Goal: Task Accomplishment & Management: Manage account settings

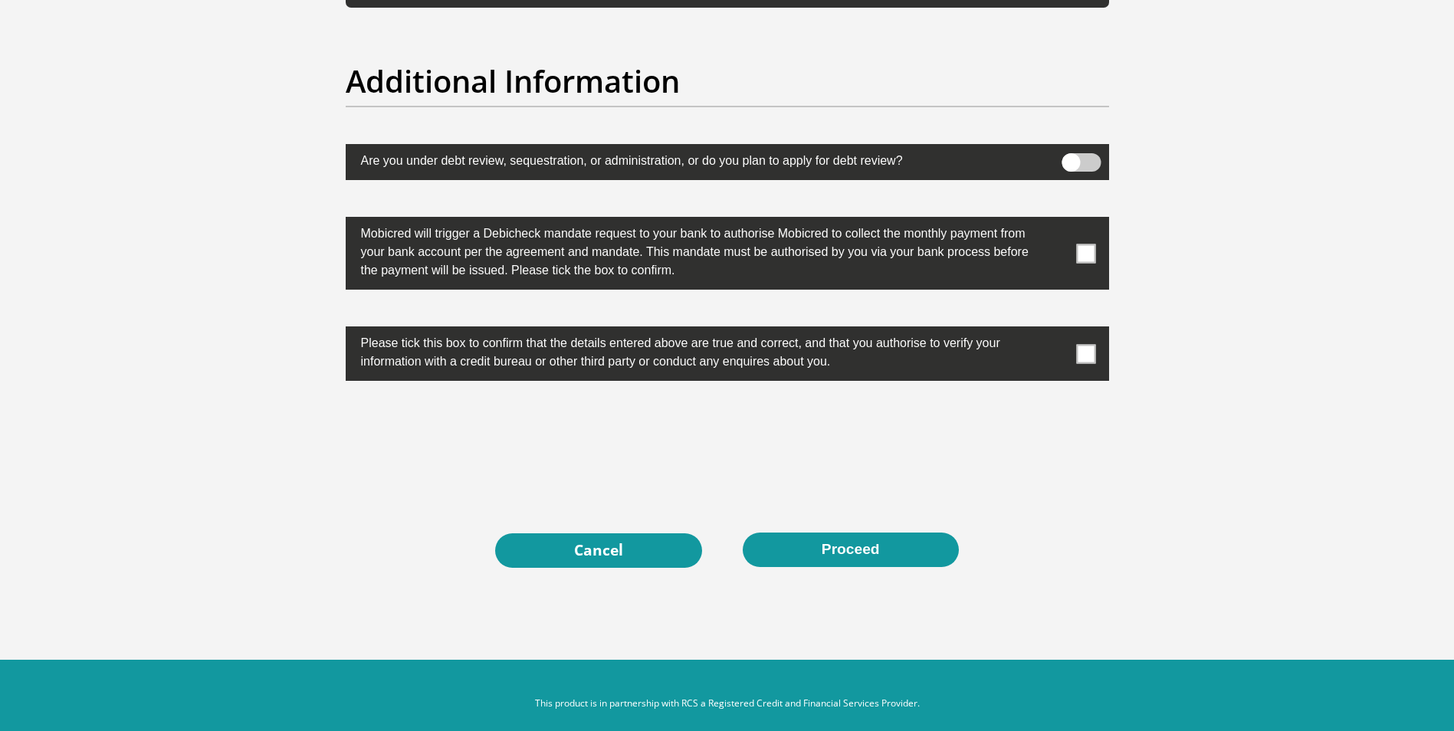
scroll to position [4753, 0]
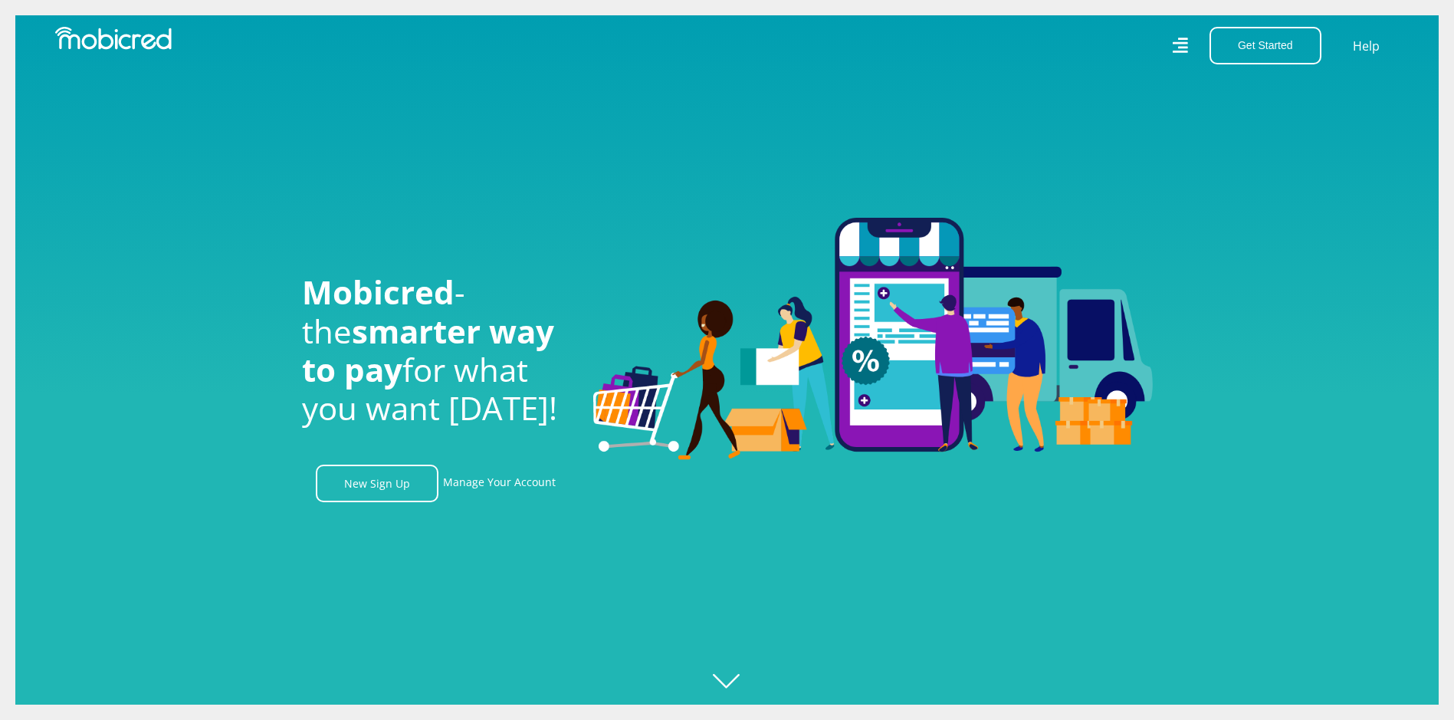
scroll to position [0, 2840]
click at [509, 489] on link "Manage Your Account" at bounding box center [499, 484] width 113 height 38
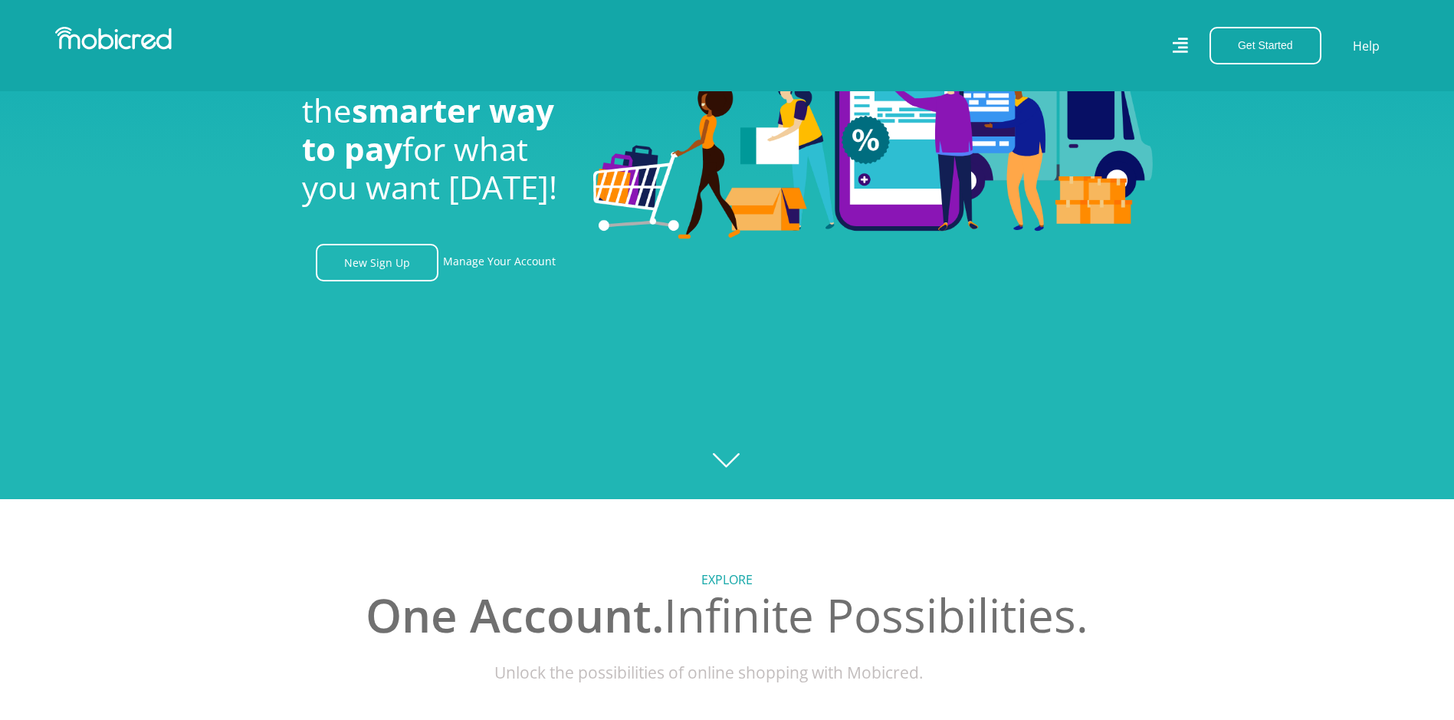
scroll to position [77, 0]
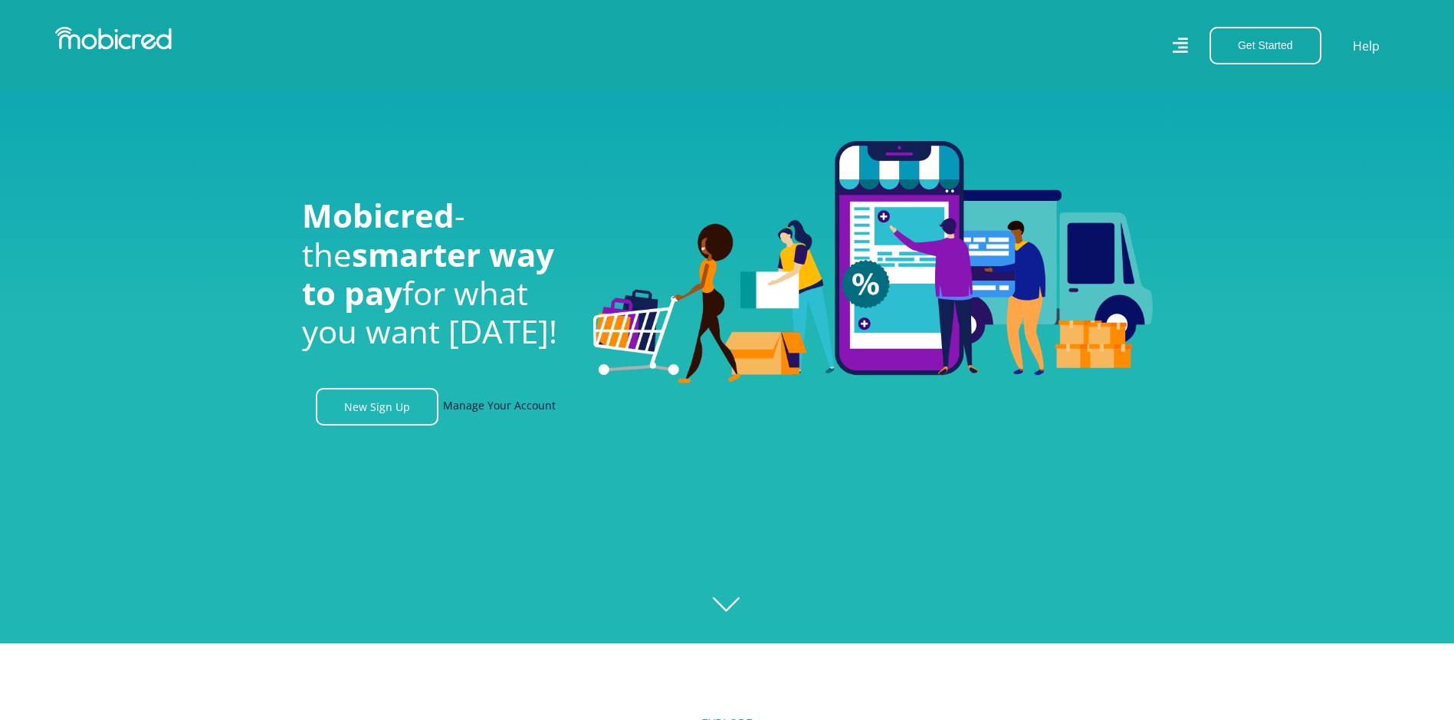
click at [517, 412] on link "Manage Your Account" at bounding box center [499, 407] width 113 height 38
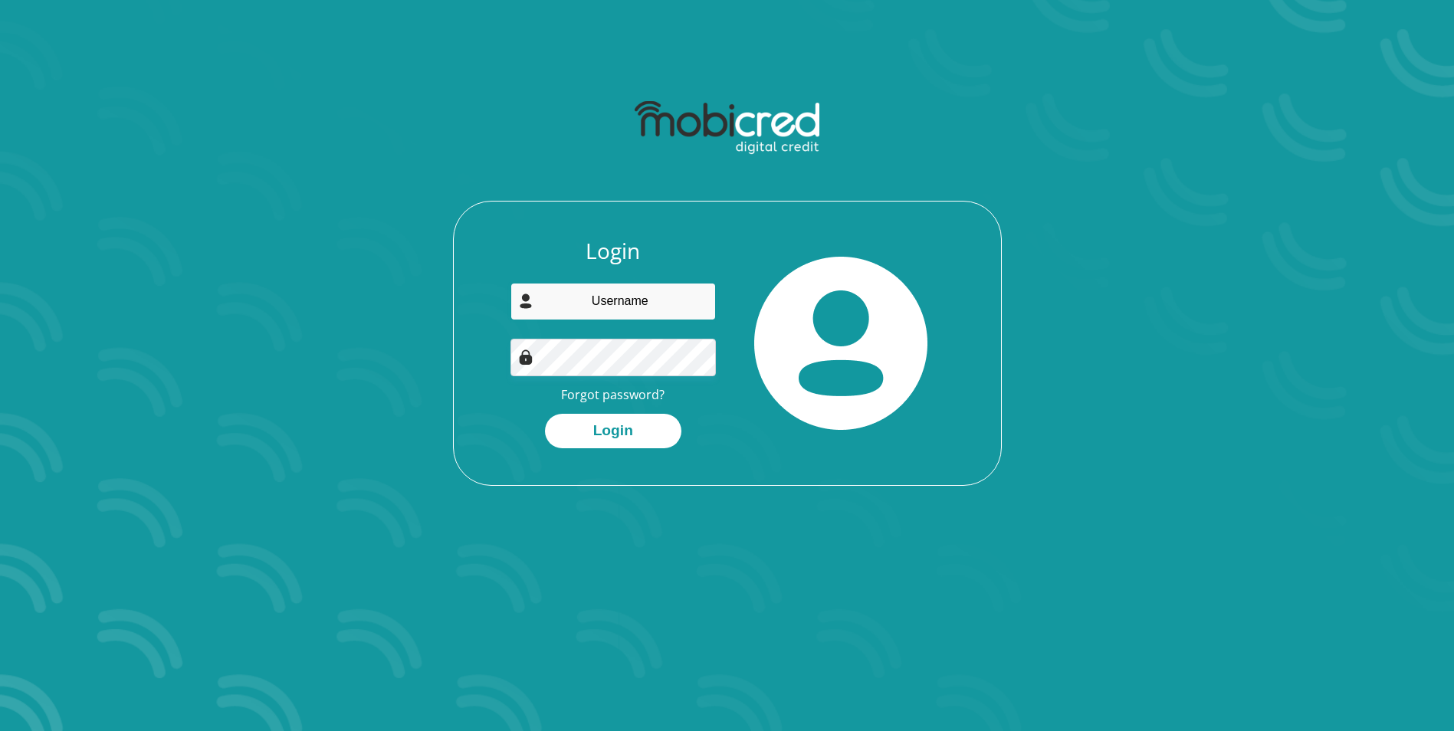
click at [604, 307] on input "email" at bounding box center [613, 302] width 205 height 38
type input "[EMAIL_ADDRESS][DOMAIN_NAME]"
drag, startPoint x: 698, startPoint y: 304, endPoint x: 501, endPoint y: 304, distance: 196.2
click at [501, 304] on div "Login Denisevdlinde@gmail.com Forgot password? Login" at bounding box center [613, 343] width 228 height 210
click at [645, 395] on link "Forgot password?" at bounding box center [612, 394] width 103 height 17
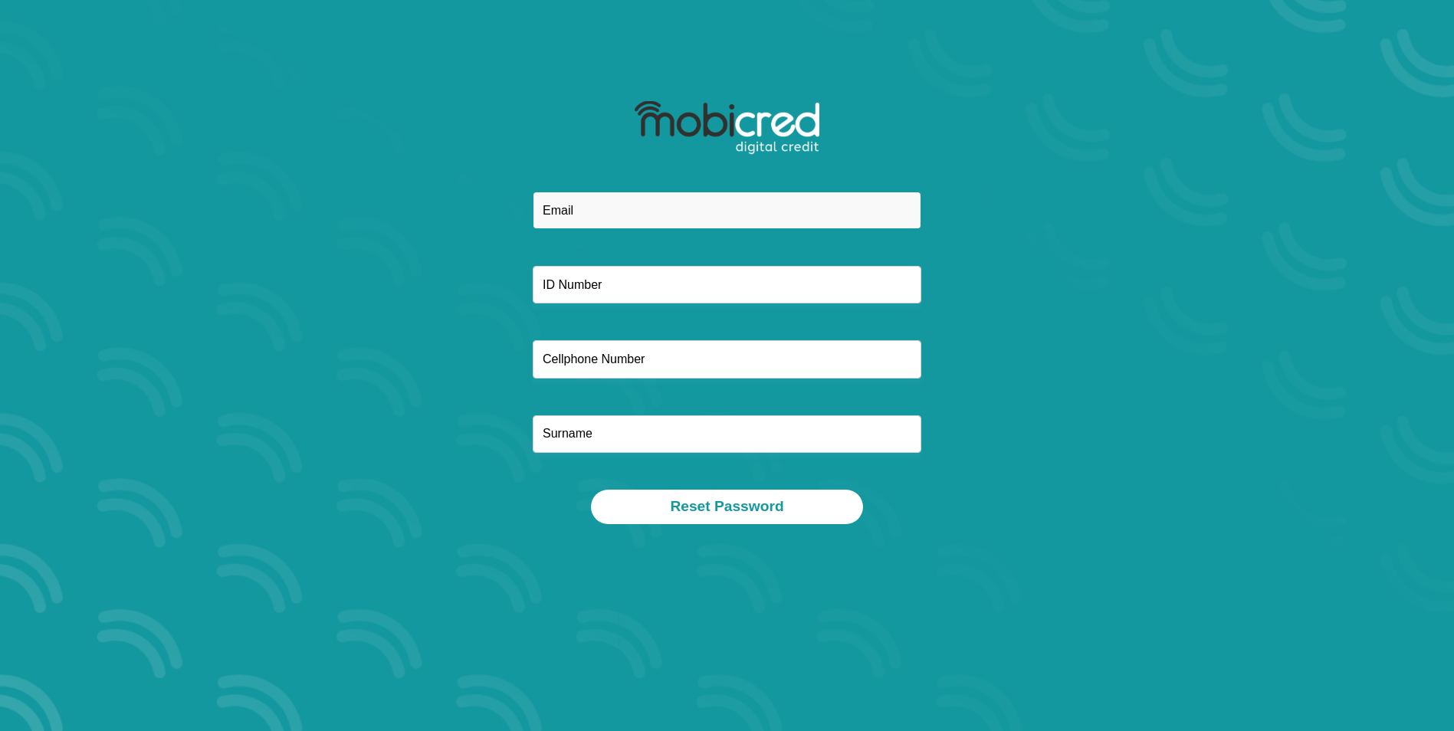
click at [601, 210] on input "email" at bounding box center [727, 211] width 389 height 38
type input "[EMAIL_ADDRESS][DOMAIN_NAME]"
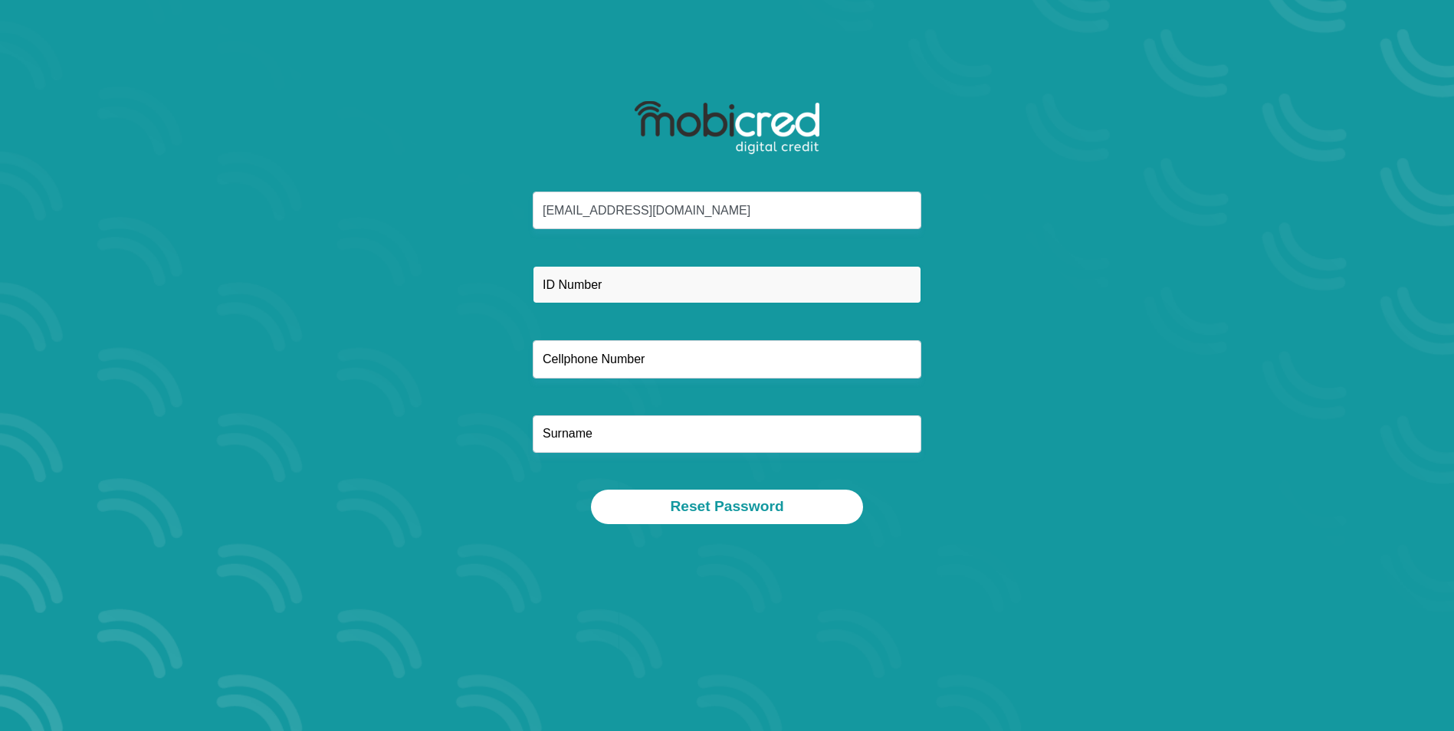
type input "Regent Business School (Pty) Ltd - Durban"
type input "0744527070"
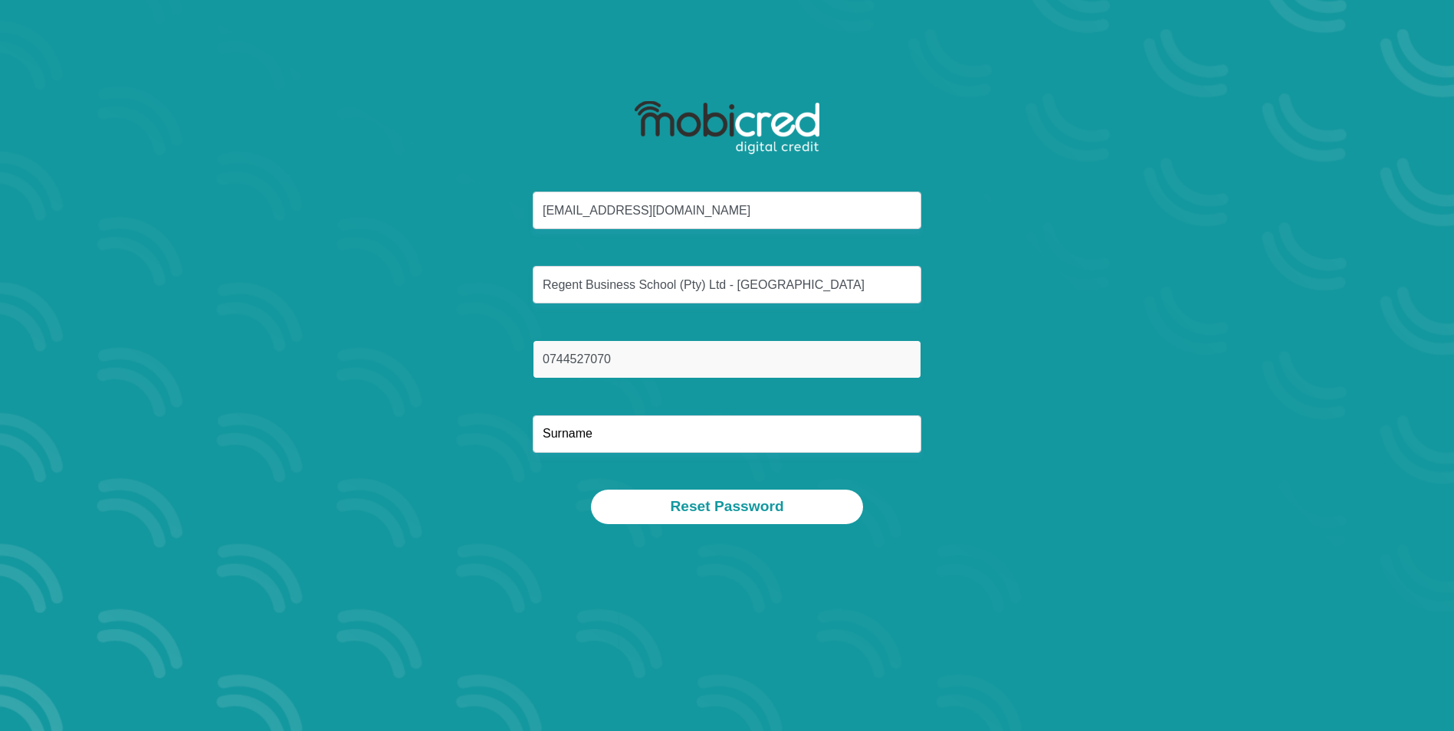
type input "Van Der Linde"
click at [455, 266] on div "Denisevdlinde@gmail.com Regent Business School (Pty) Ltd - Durban 0744527070 Va…" at bounding box center [727, 341] width 823 height 298
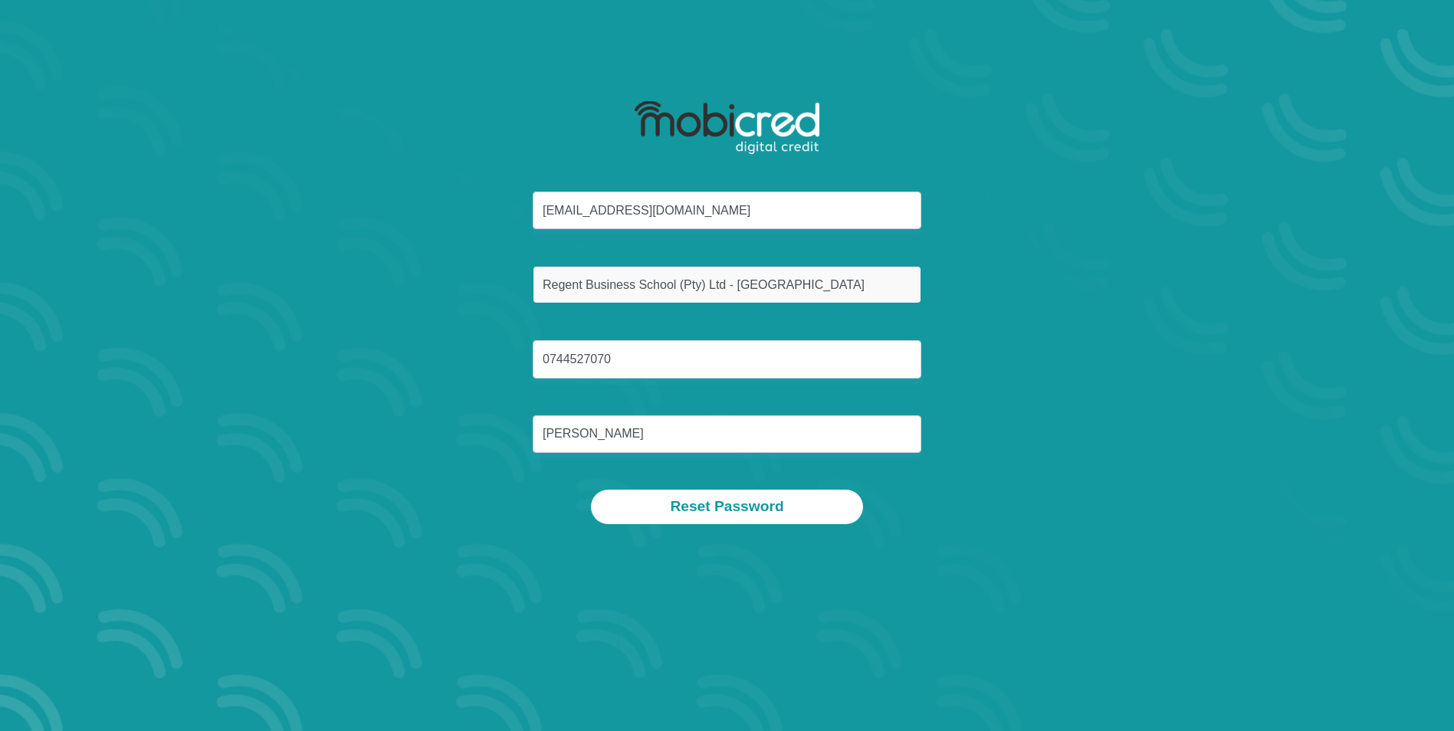
drag, startPoint x: 793, startPoint y: 291, endPoint x: 524, endPoint y: 291, distance: 268.3
click at [524, 291] on div "Regent Business School (Pty) Ltd - Durban" at bounding box center [727, 285] width 412 height 38
type input "8310100016083"
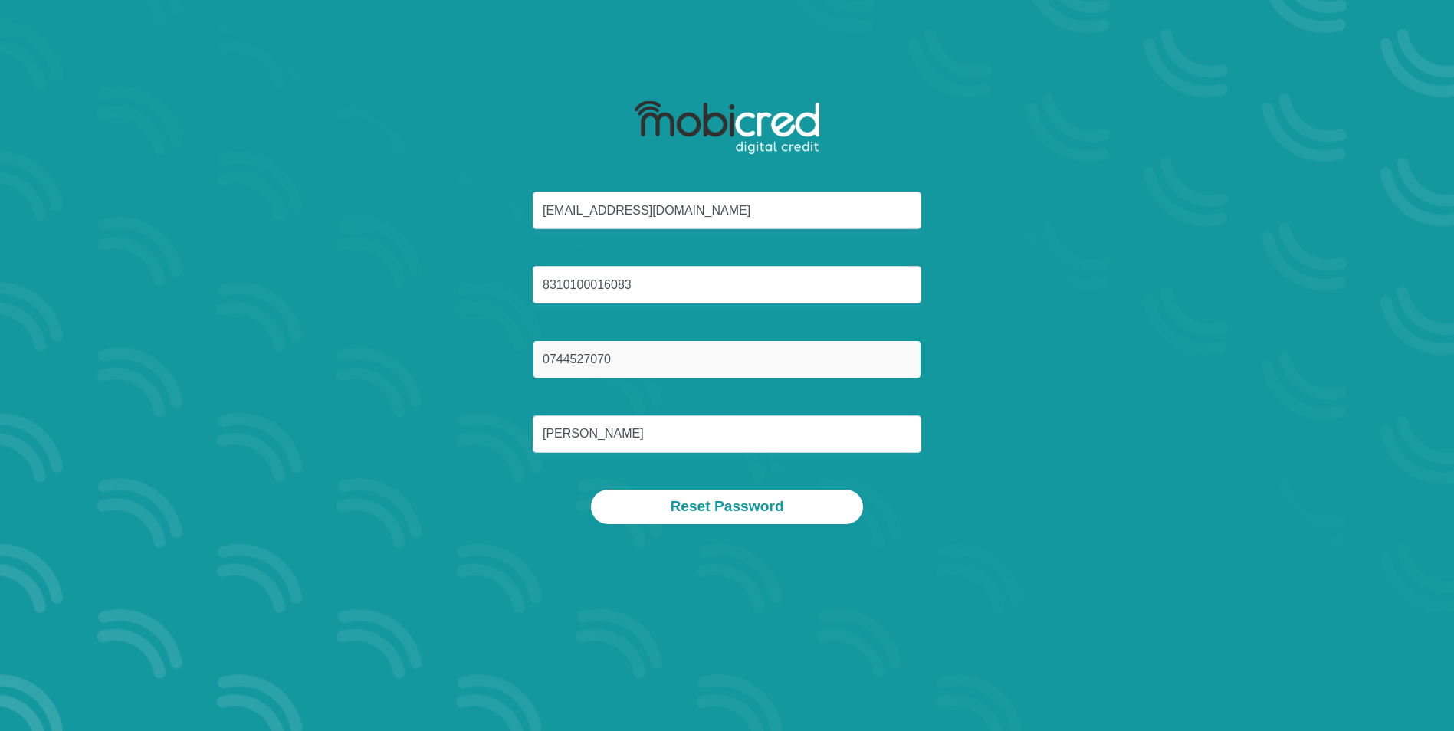
click at [645, 354] on input "0744527070" at bounding box center [727, 359] width 389 height 38
type input "0"
type input "0744527070"
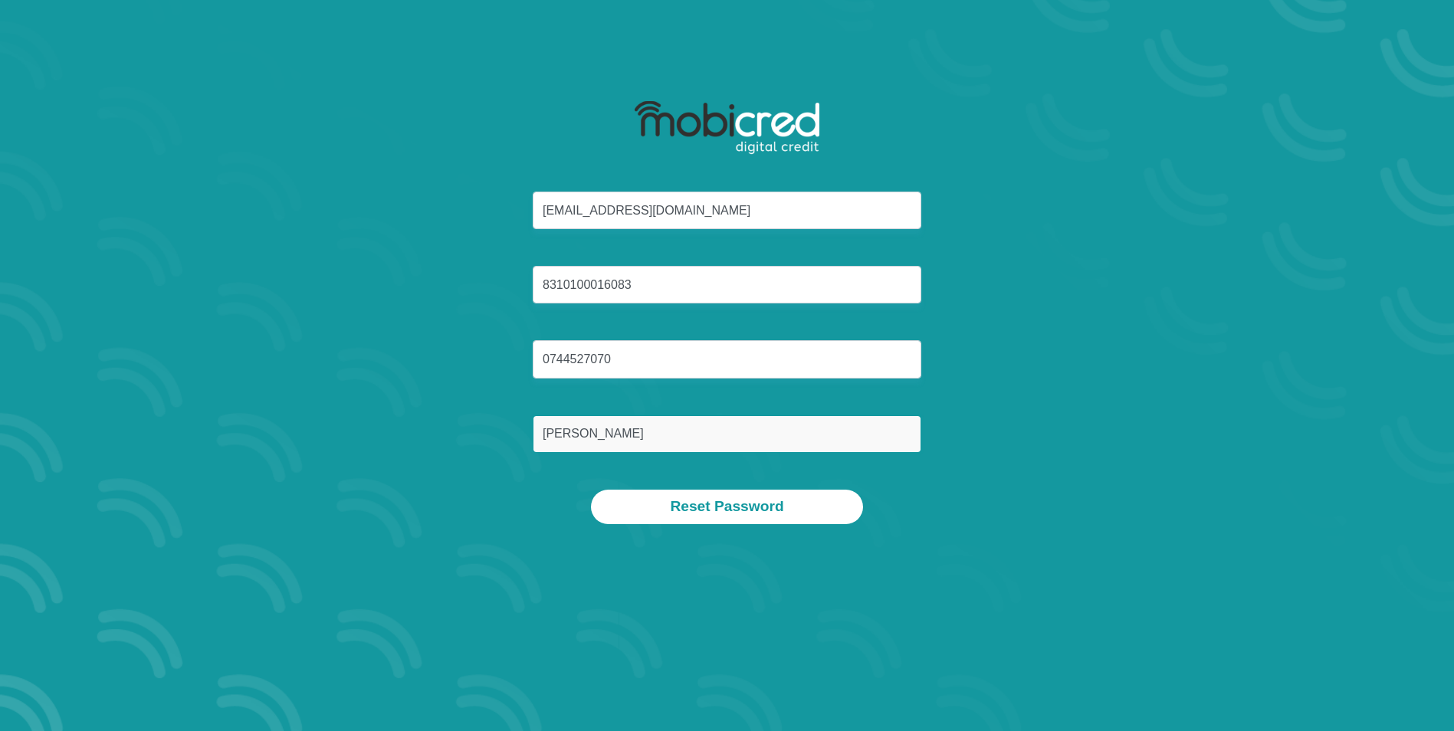
click at [645, 428] on input "Van Der Linde" at bounding box center [727, 434] width 389 height 38
drag, startPoint x: 644, startPoint y: 429, endPoint x: 476, endPoint y: 419, distance: 168.2
click at [481, 422] on div "Denisevdlinde@gmail.com 8310100016083 0744527070 Van Der Linde" at bounding box center [727, 341] width 823 height 298
type input "van der linde"
click at [367, 561] on section "Denisevdlinde@gmail.com 8310100016083 0744527070 van der linde Reset Password" at bounding box center [727, 365] width 1454 height 731
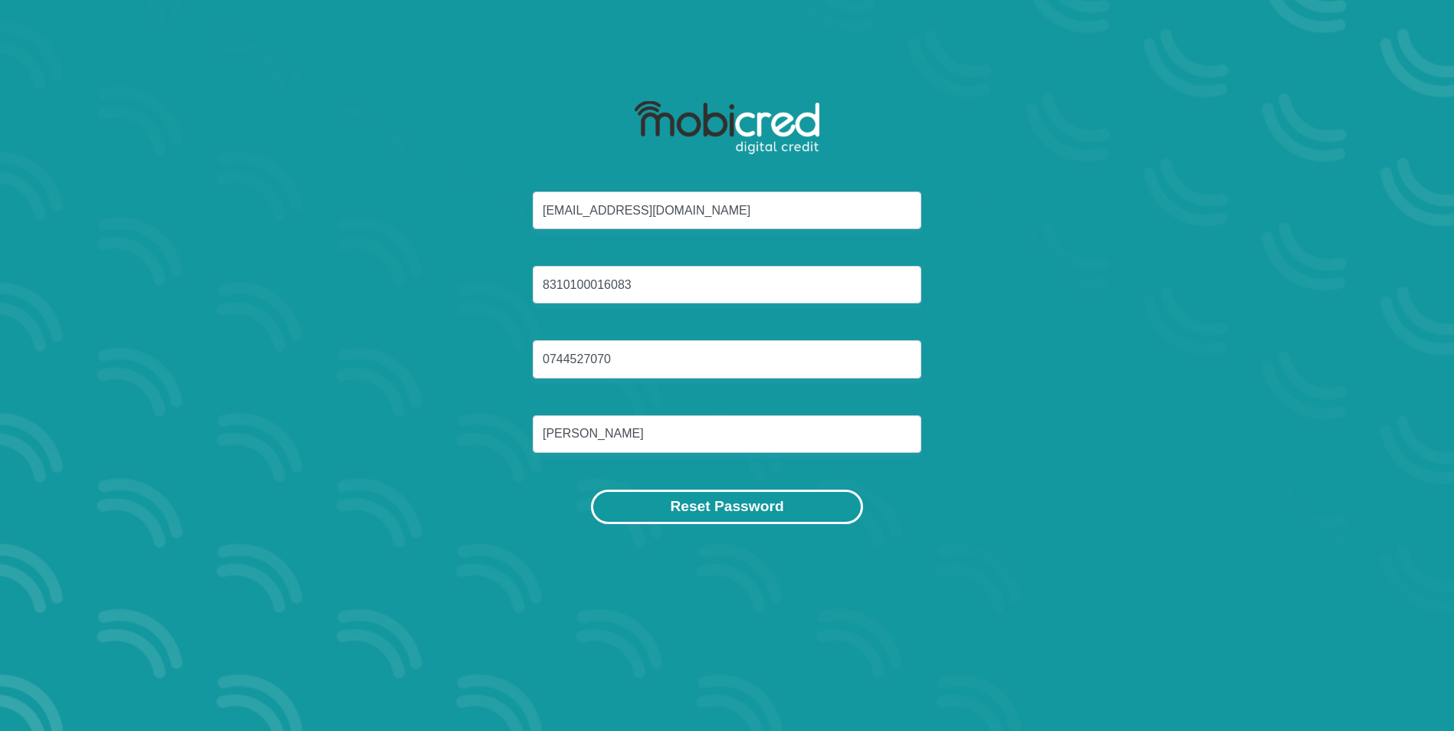
click at [757, 510] on button "Reset Password" at bounding box center [726, 507] width 271 height 34
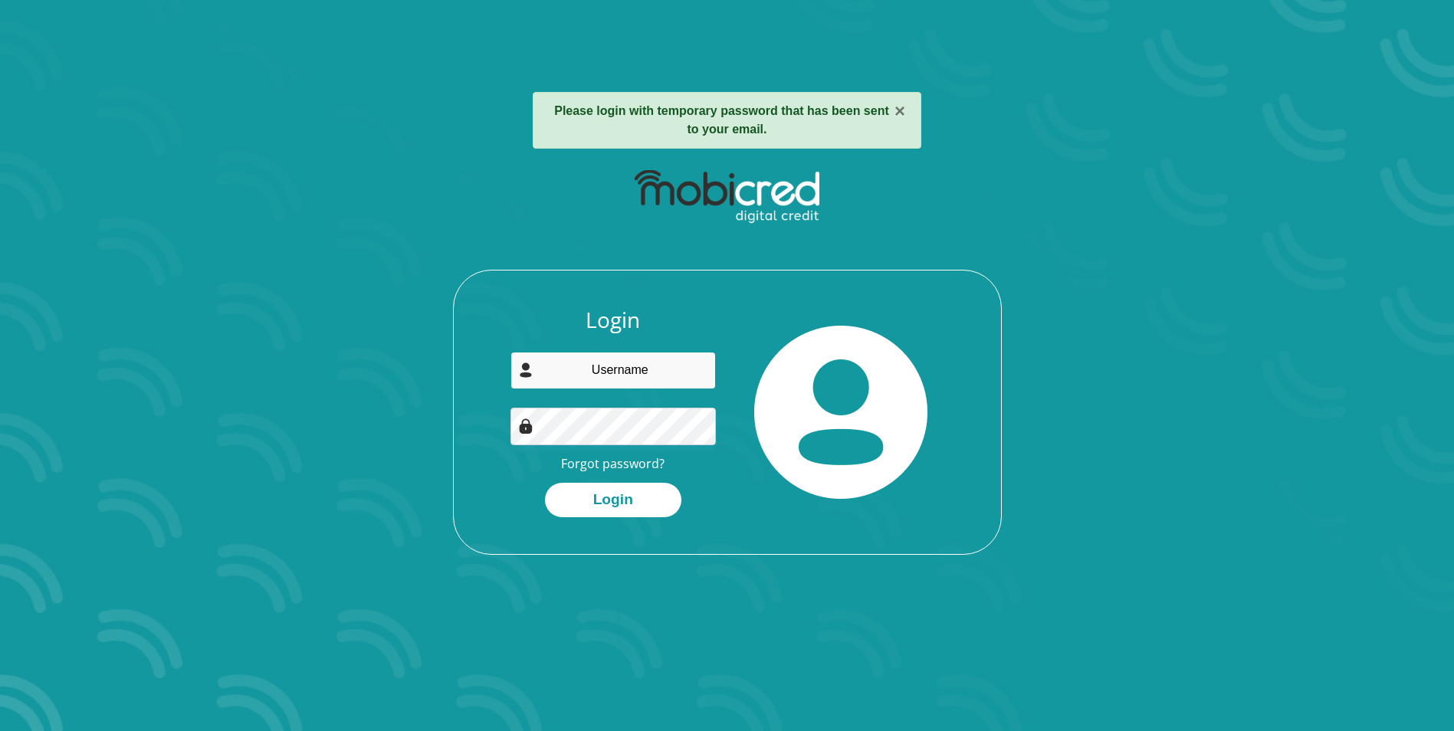
click at [587, 364] on input "email" at bounding box center [613, 371] width 205 height 38
type input "[EMAIL_ADDRESS][DOMAIN_NAME]"
click at [652, 495] on button "Login" at bounding box center [613, 500] width 136 height 34
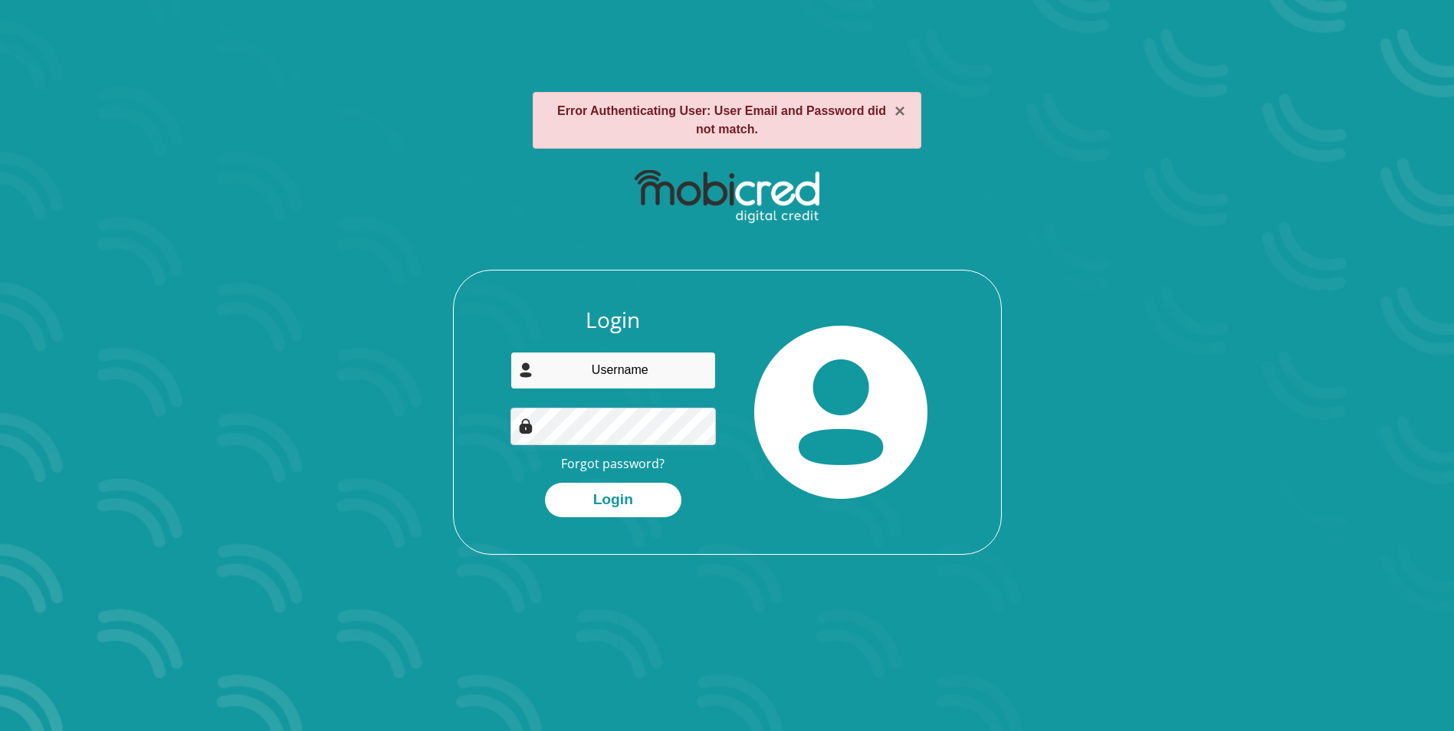
click at [665, 369] on input "email" at bounding box center [613, 371] width 205 height 38
type input "[EMAIL_ADDRESS][DOMAIN_NAME]"
click at [641, 503] on button "Login" at bounding box center [613, 500] width 136 height 34
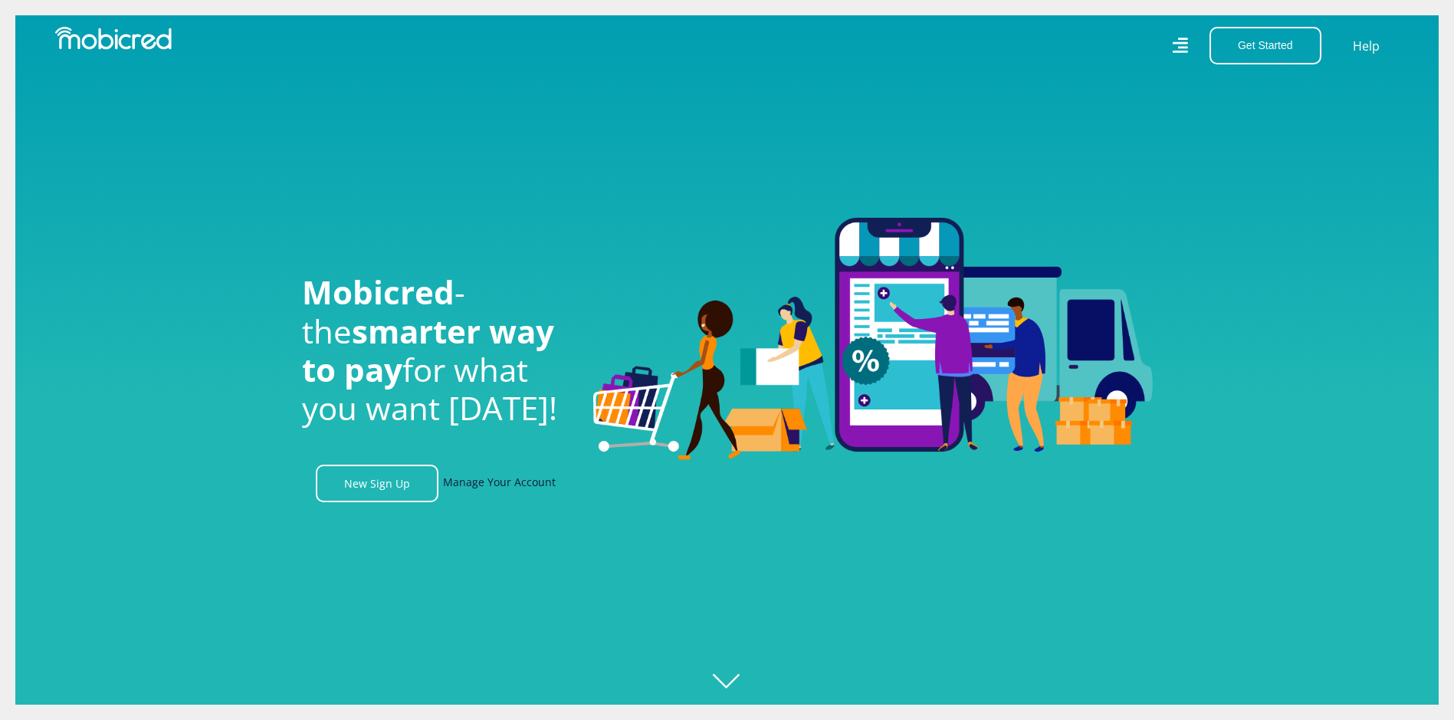
click at [491, 489] on link "Manage Your Account" at bounding box center [499, 484] width 113 height 38
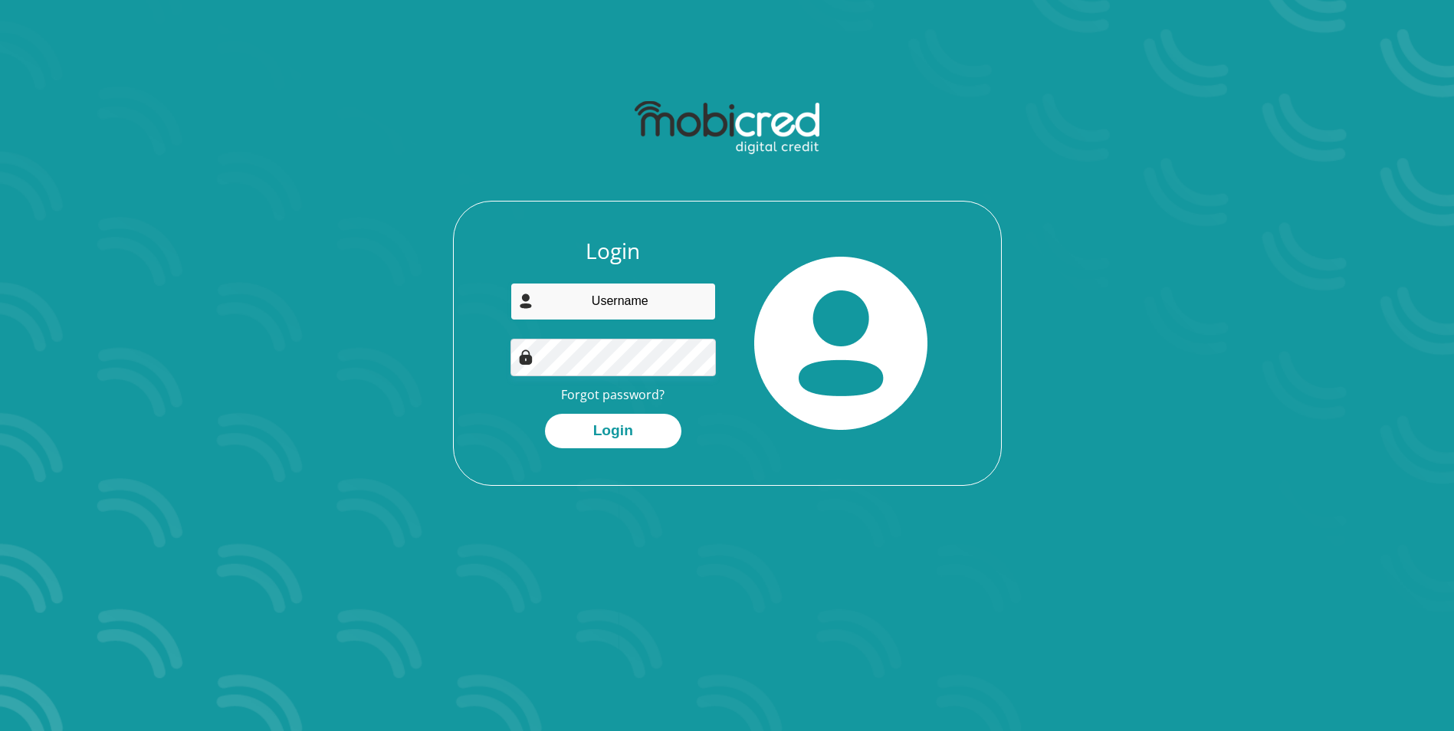
click at [602, 310] on input "email" at bounding box center [613, 302] width 205 height 38
type input "[EMAIL_ADDRESS][DOMAIN_NAME]"
click at [545, 414] on button "Login" at bounding box center [613, 431] width 136 height 34
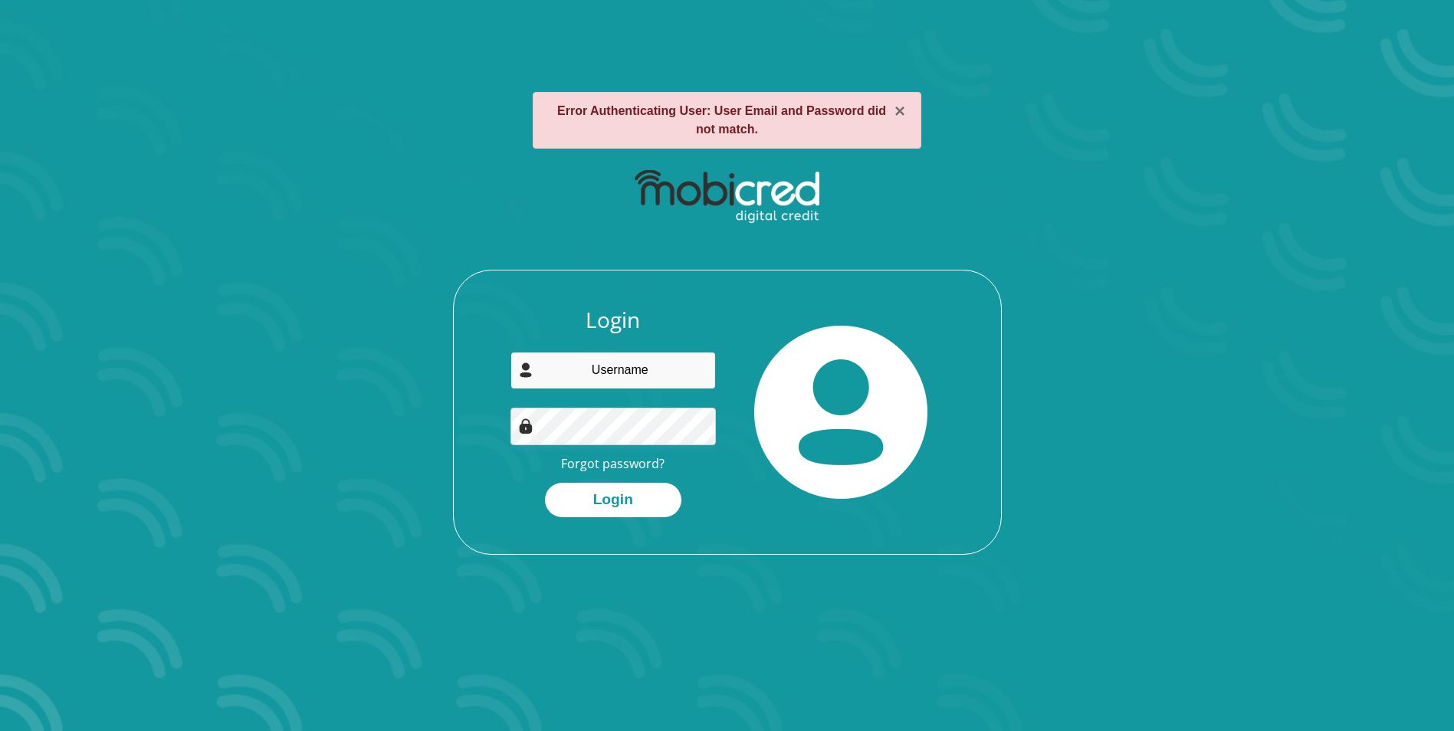
click at [662, 366] on input "email" at bounding box center [613, 371] width 205 height 38
type input "Denisevdlinde@gmail.com"
click at [622, 491] on button "Login" at bounding box center [613, 500] width 136 height 34
